Goal: Transaction & Acquisition: Subscribe to service/newsletter

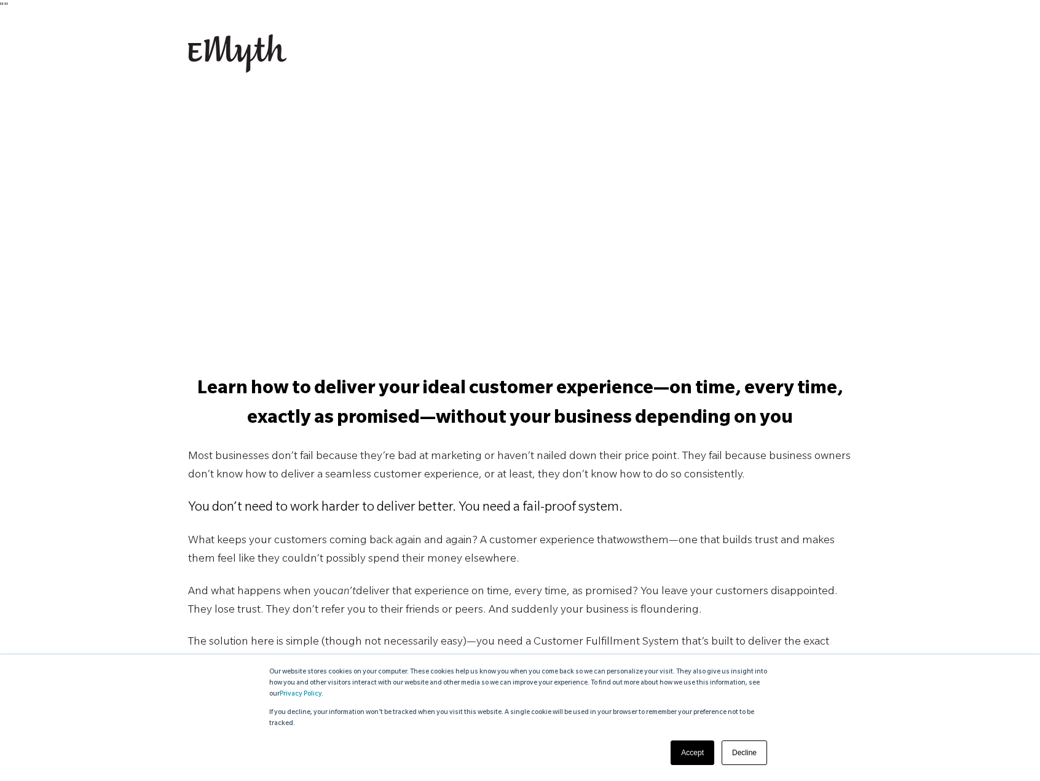
scroll to position [246, 0]
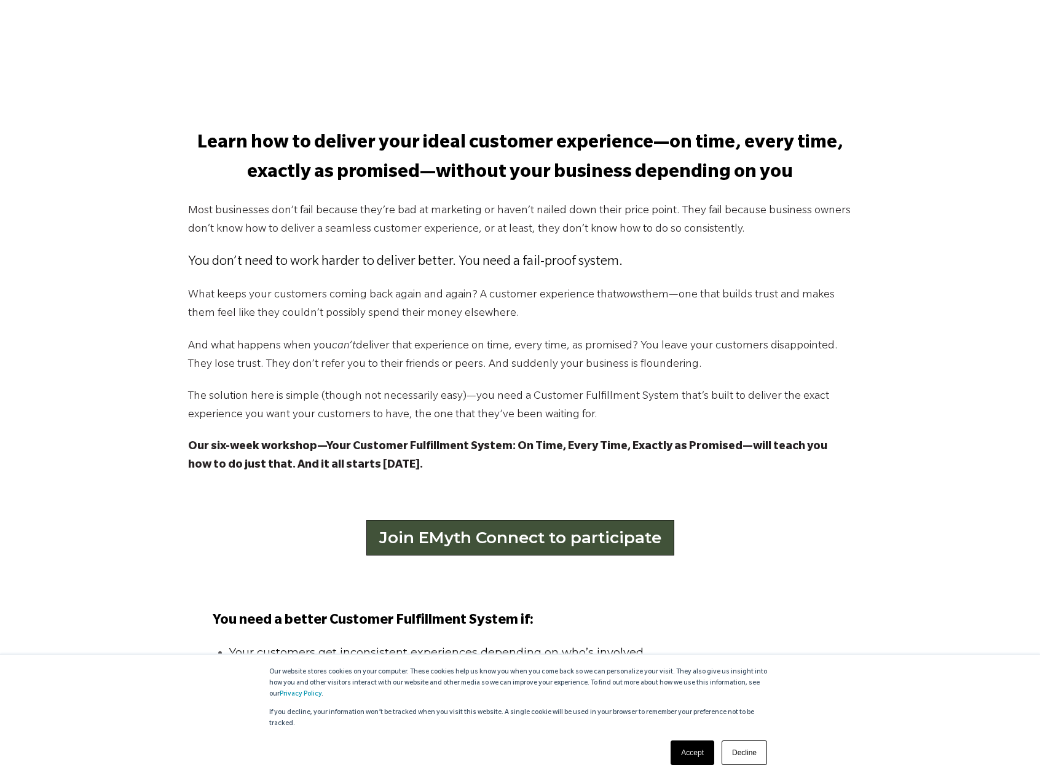
click at [553, 537] on link "Join EMyth Connect to participate" at bounding box center [520, 538] width 308 height 36
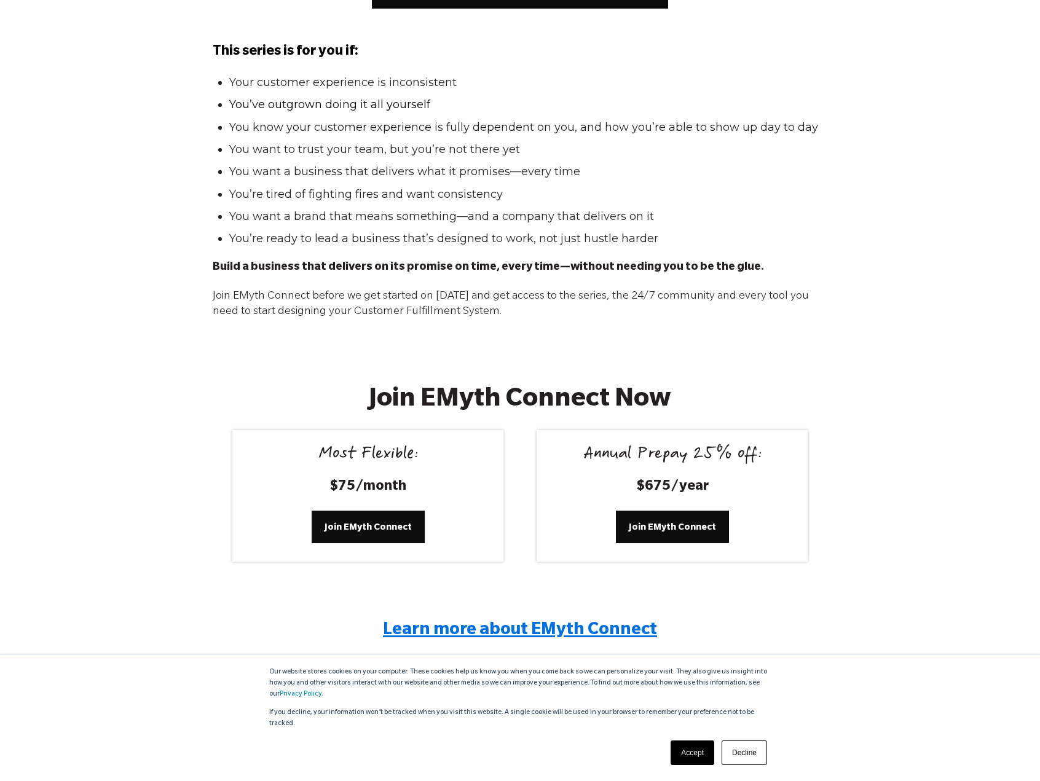
scroll to position [1675, 0]
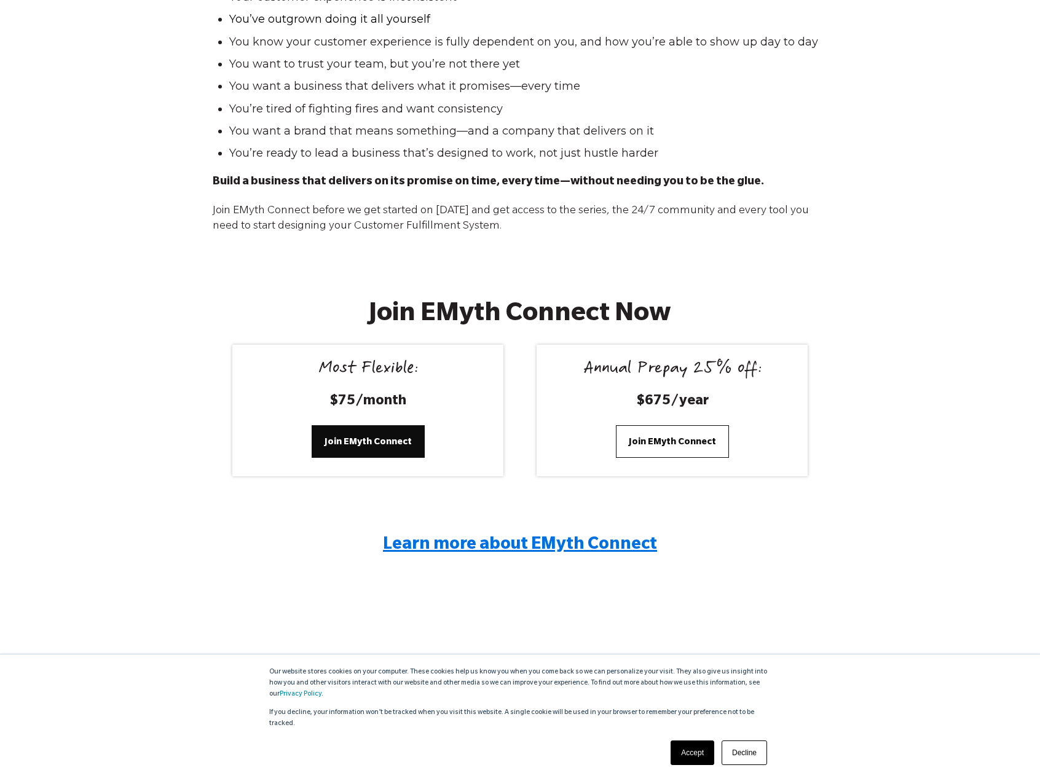
click at [687, 435] on span "Join EMyth Connect" at bounding box center [672, 442] width 87 height 14
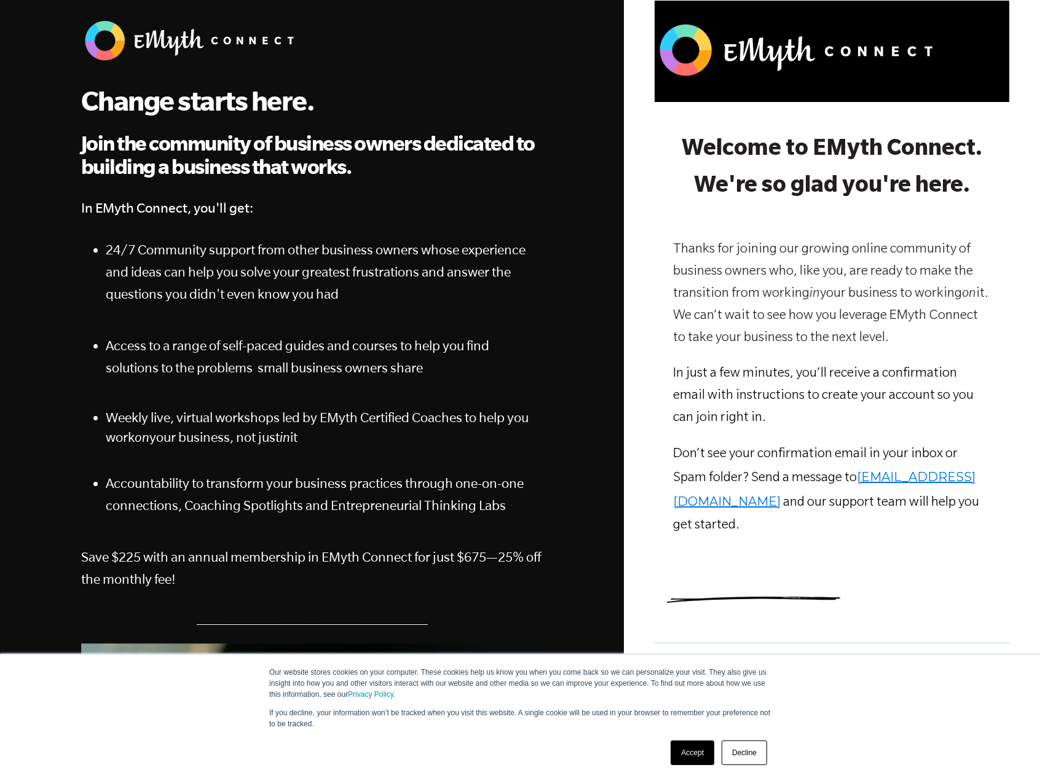
scroll to position [307, 0]
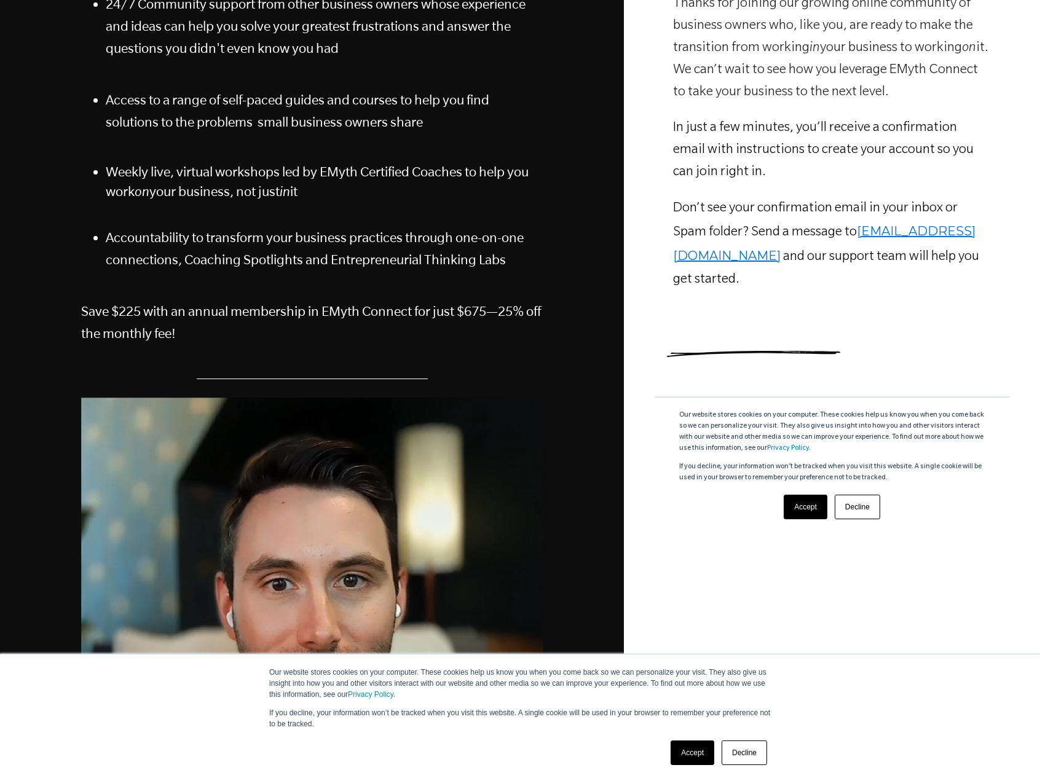
click at [798, 508] on link "Accept" at bounding box center [806, 507] width 44 height 25
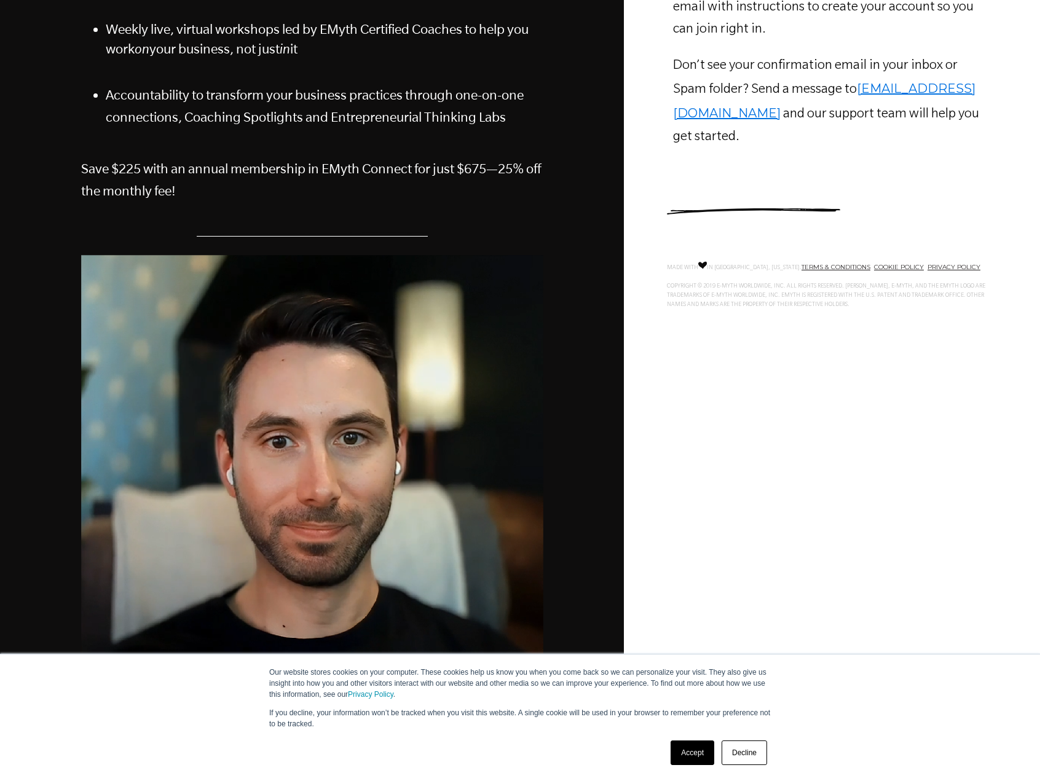
scroll to position [565, 0]
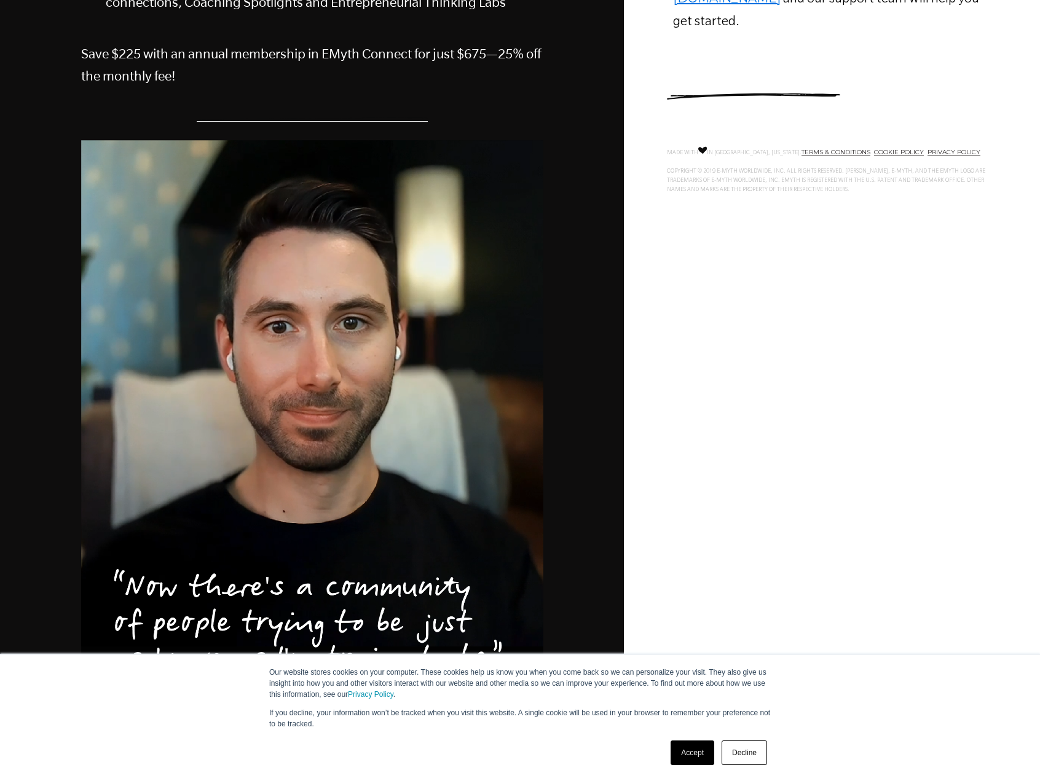
click at [688, 755] on link "Accept" at bounding box center [693, 753] width 44 height 25
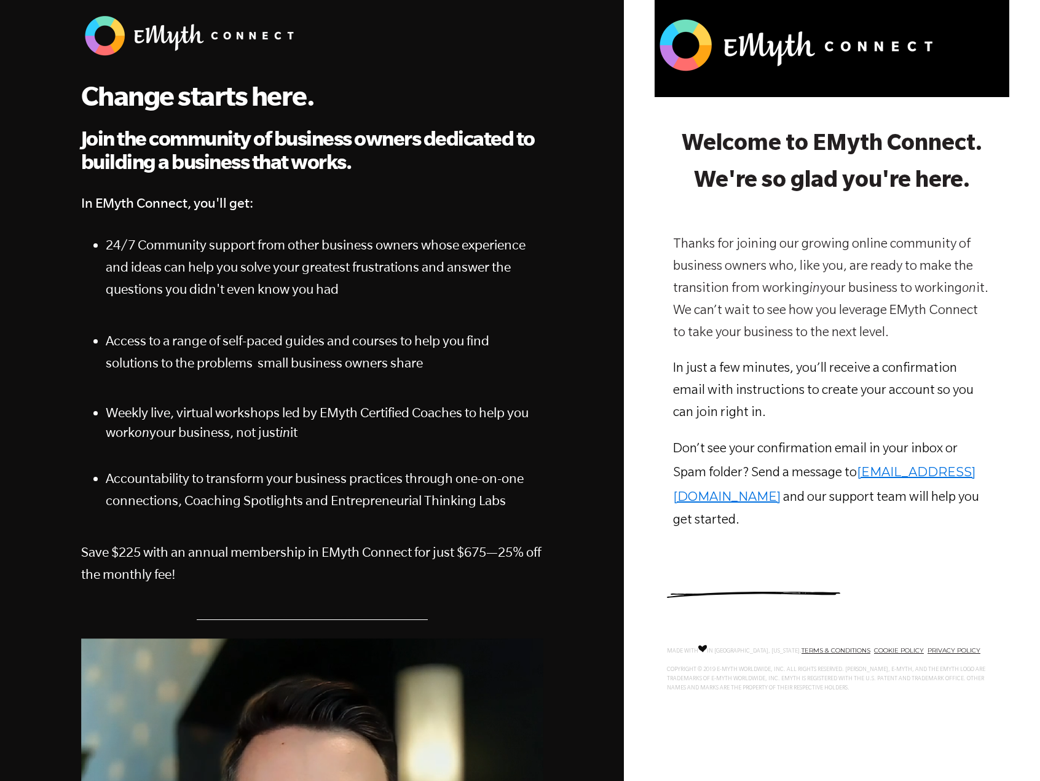
scroll to position [0, 0]
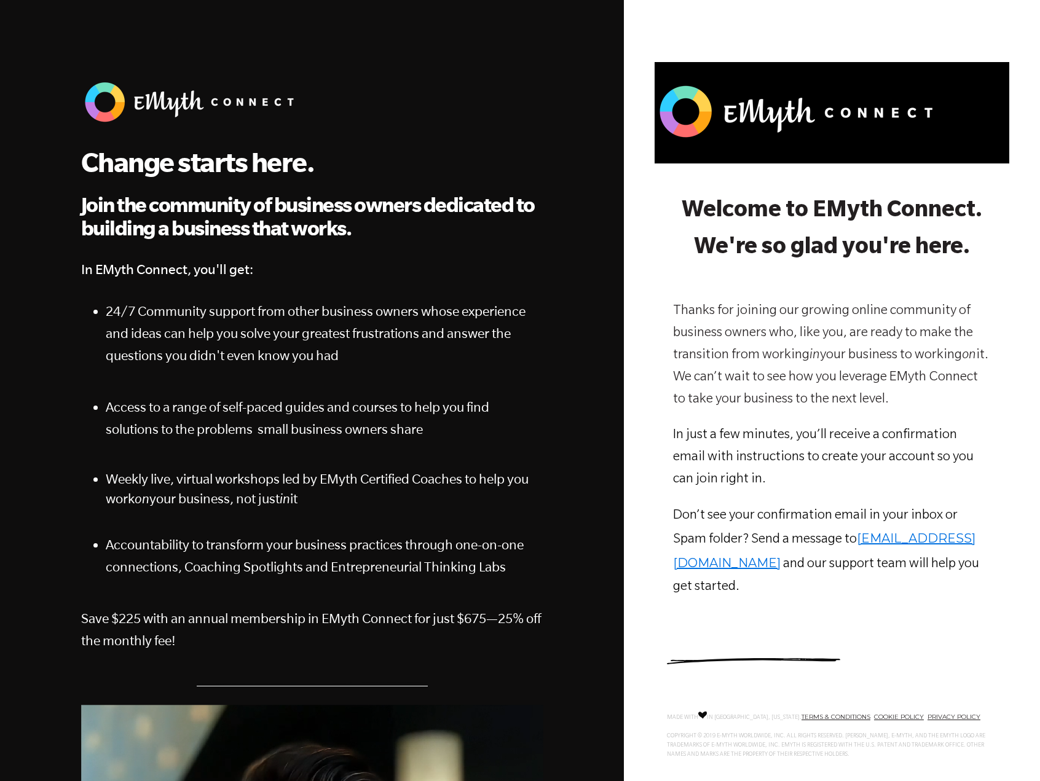
click at [846, 120] on img at bounding box center [799, 111] width 289 height 61
click at [136, 101] on img at bounding box center [191, 102] width 221 height 47
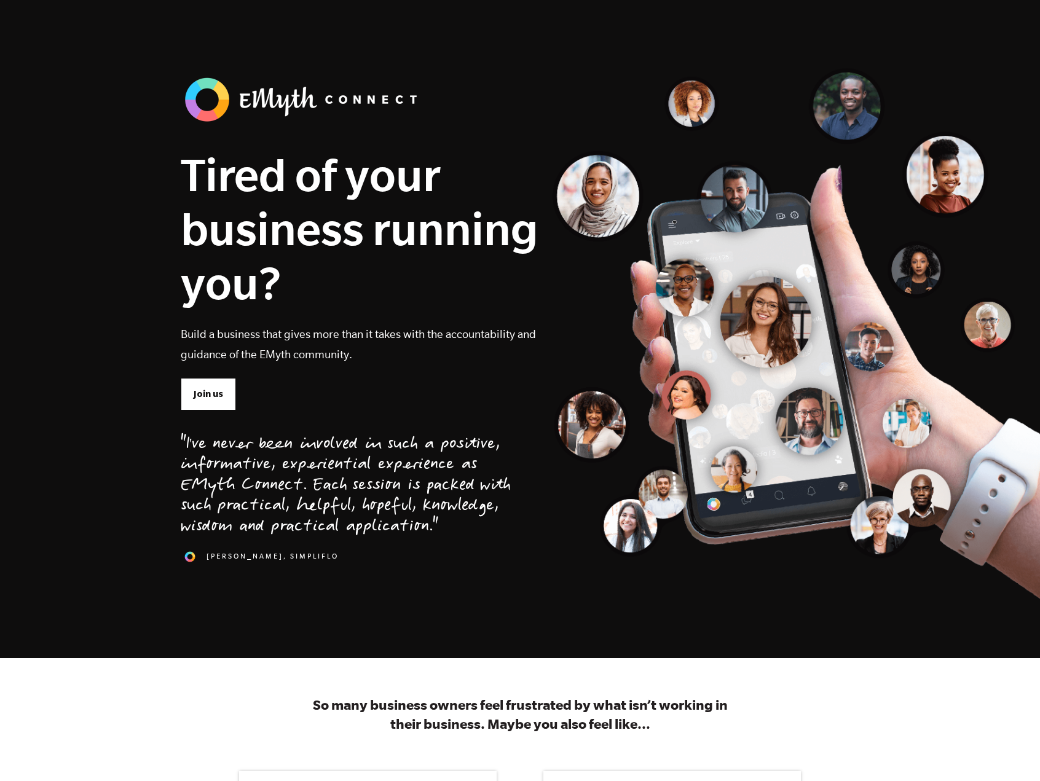
drag, startPoint x: 225, startPoint y: 395, endPoint x: 248, endPoint y: 390, distance: 23.4
click at [225, 395] on link "Join us" at bounding box center [208, 394] width 55 height 32
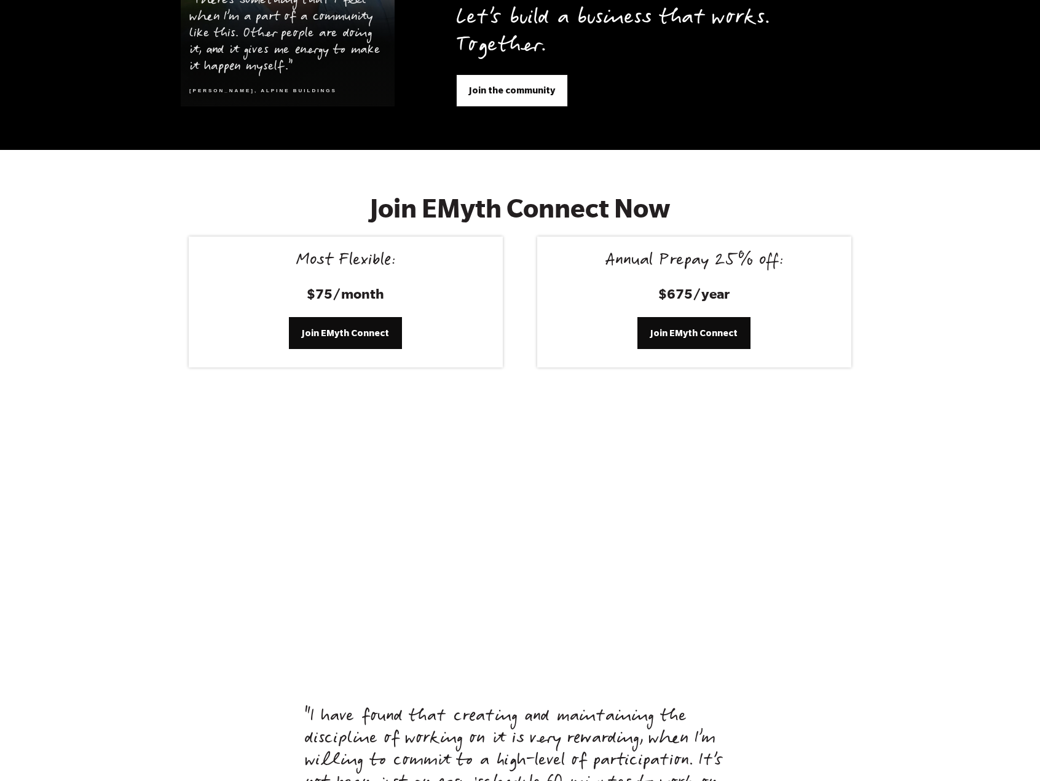
scroll to position [5062, 0]
